Goal: Find specific page/section: Find specific page/section

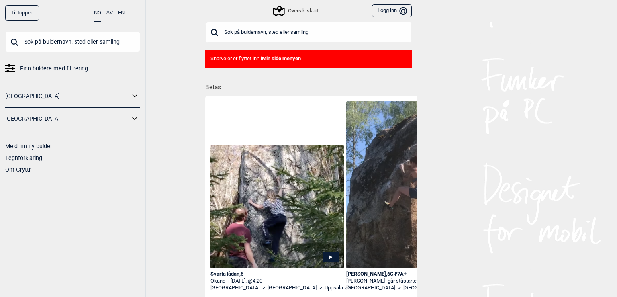
click at [247, 36] on input "text" at bounding box center [308, 32] width 206 height 21
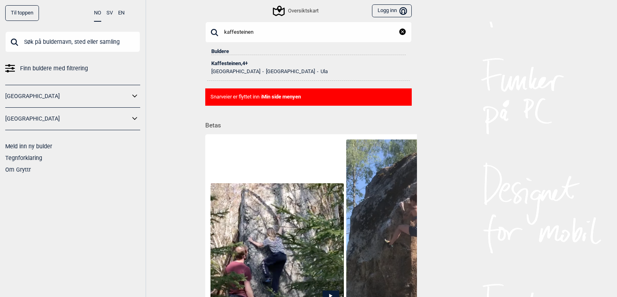
drag, startPoint x: 266, startPoint y: 32, endPoint x: 143, endPoint y: 14, distance: 124.4
click at [205, 22] on input "kaffesteinen" at bounding box center [308, 32] width 206 height 21
type input "romedal"
click at [218, 64] on div "Romedals råskap , 5" at bounding box center [308, 64] width 194 height 6
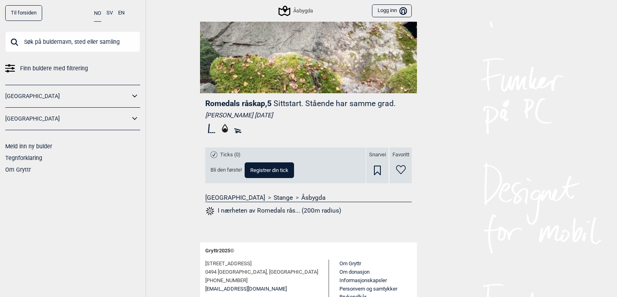
scroll to position [189, 0]
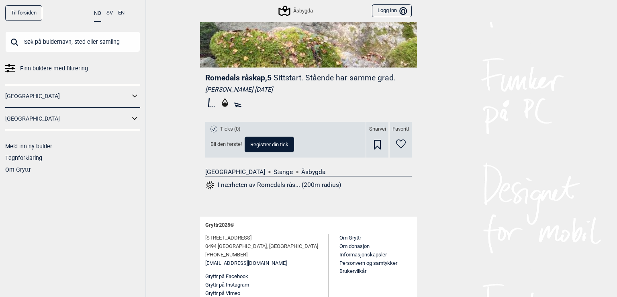
click at [273, 170] on link "Stange" at bounding box center [282, 172] width 19 height 8
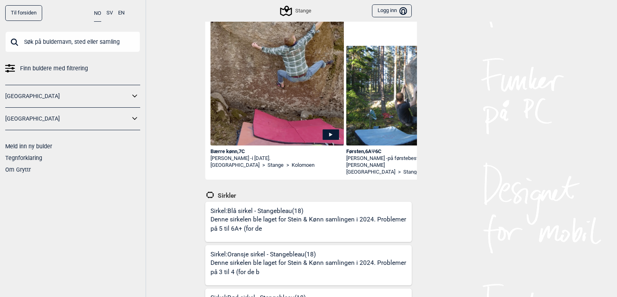
scroll to position [91, 0]
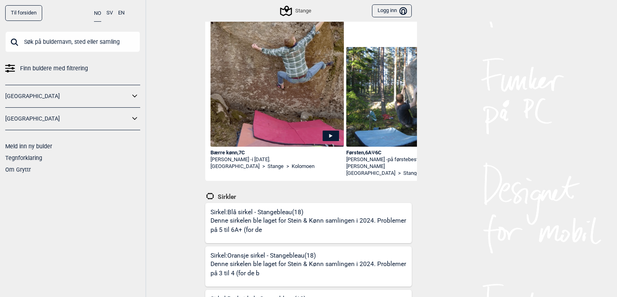
click at [254, 111] on img at bounding box center [276, 67] width 133 height 175
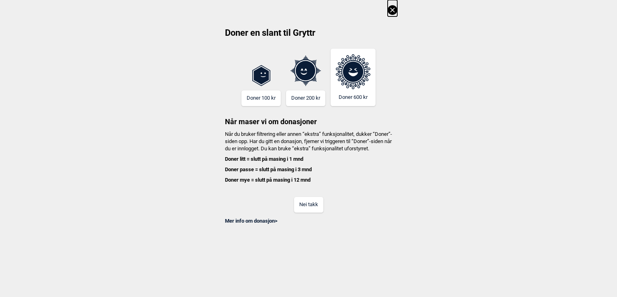
click at [316, 212] on button "Nei takk" at bounding box center [308, 205] width 29 height 16
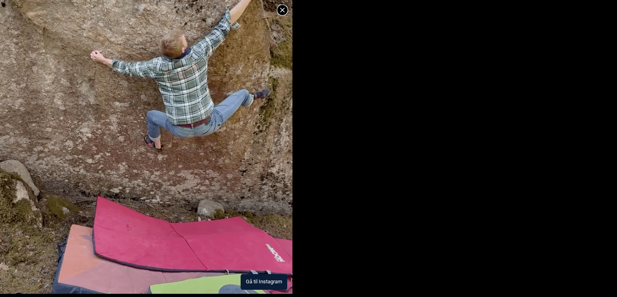
click at [227, 207] on img at bounding box center [146, 102] width 292 height 384
